Goal: Task Accomplishment & Management: Manage account settings

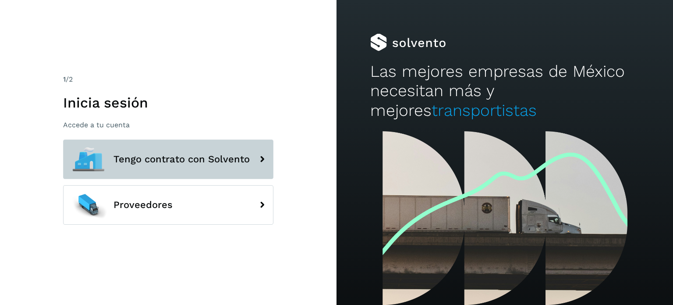
click at [223, 167] on button "Tengo contrato con Solvento" at bounding box center [168, 158] width 210 height 39
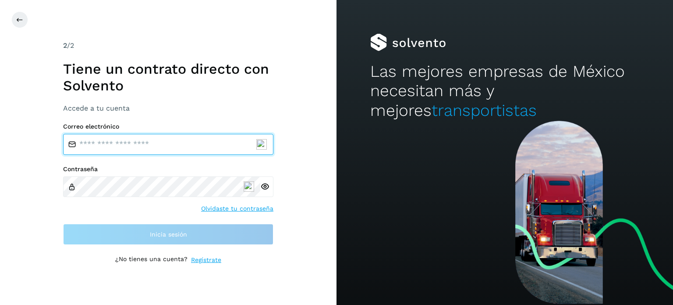
type input "**********"
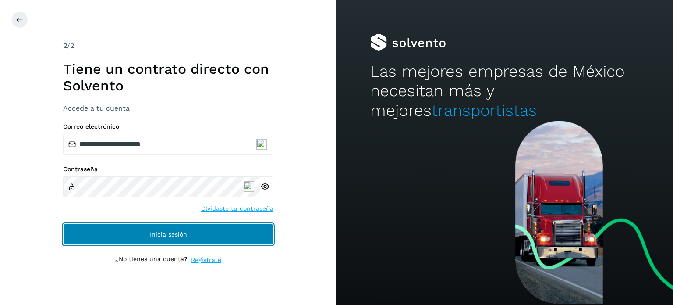
click at [183, 231] on span "Inicia sesión" at bounding box center [168, 234] width 37 height 6
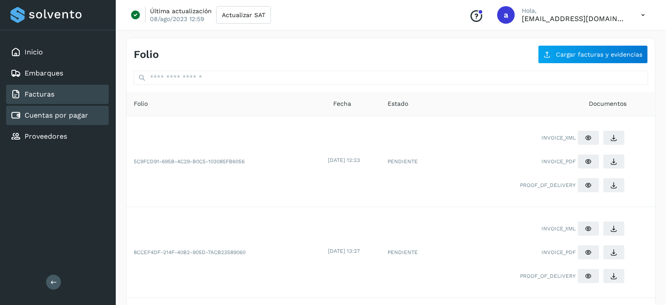
click at [58, 117] on link "Cuentas por pagar" at bounding box center [57, 115] width 64 height 8
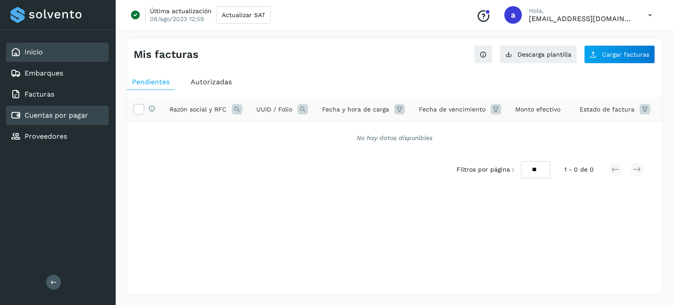
click at [39, 57] on div "Inicio" at bounding box center [27, 52] width 32 height 11
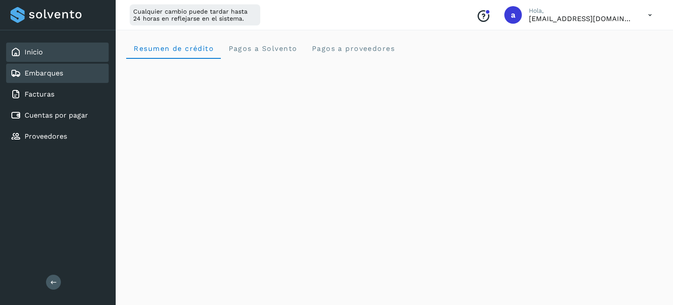
click at [61, 73] on link "Embarques" at bounding box center [44, 73] width 39 height 8
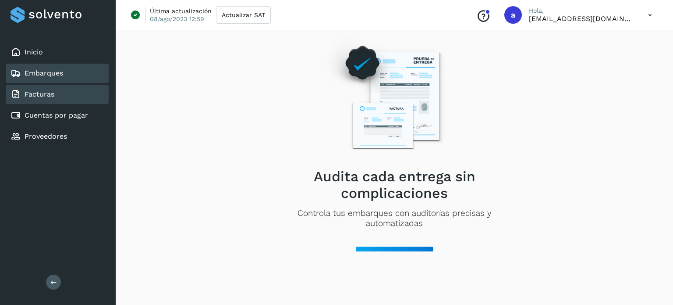
click at [50, 96] on link "Facturas" at bounding box center [40, 94] width 30 height 8
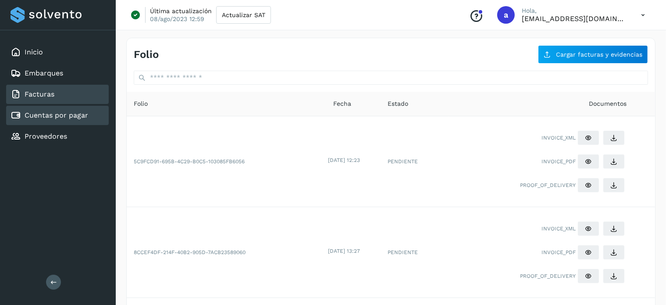
click at [55, 113] on link "Cuentas por pagar" at bounding box center [57, 115] width 64 height 8
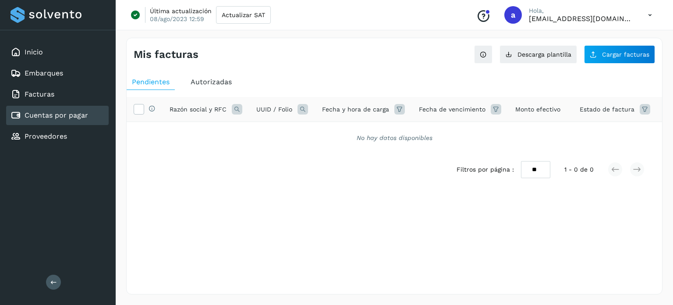
click at [56, 122] on div "Cuentas por pagar" at bounding box center [57, 115] width 103 height 19
click at [57, 132] on link "Proveedores" at bounding box center [46, 136] width 43 height 8
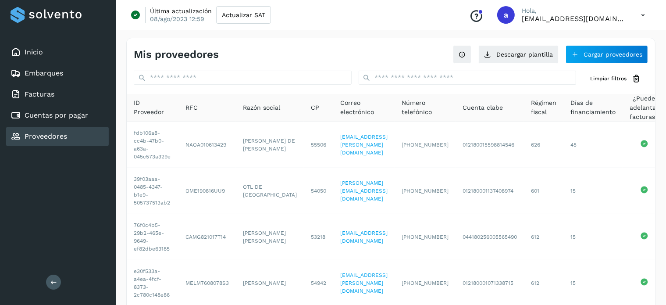
click at [44, 15] on div at bounding box center [58, 15] width 95 height 16
click at [54, 278] on icon at bounding box center [53, 281] width 7 height 7
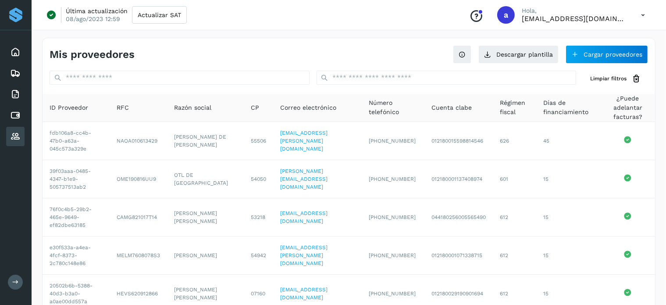
click at [640, 10] on icon at bounding box center [643, 15] width 18 height 18
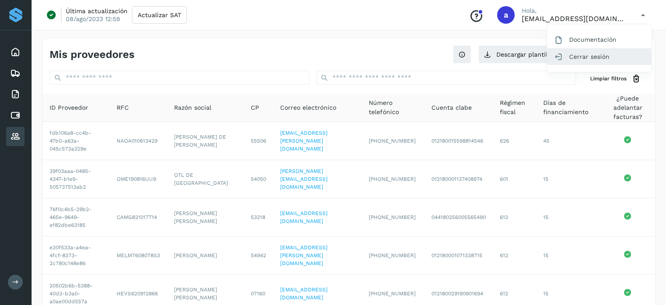
click at [599, 53] on div "Cerrar sesión" at bounding box center [599, 56] width 104 height 17
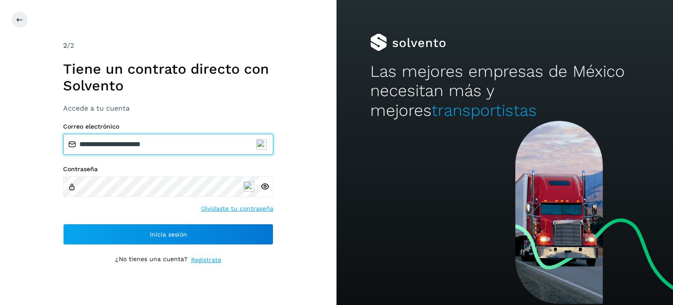
click at [190, 148] on input "**********" at bounding box center [168, 144] width 210 height 21
type input "**********"
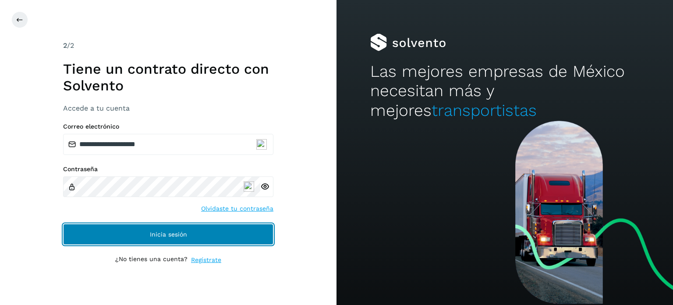
drag, startPoint x: 172, startPoint y: 229, endPoint x: 177, endPoint y: 228, distance: 5.0
click at [173, 230] on button "Inicia sesión" at bounding box center [168, 234] width 210 height 21
